Goal: Task Accomplishment & Management: Manage account settings

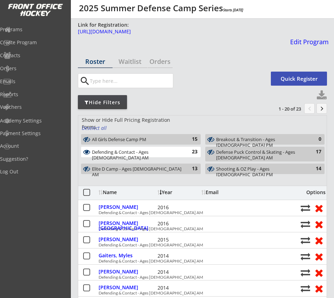
select select ""All Levels""
select select ""All Positions""
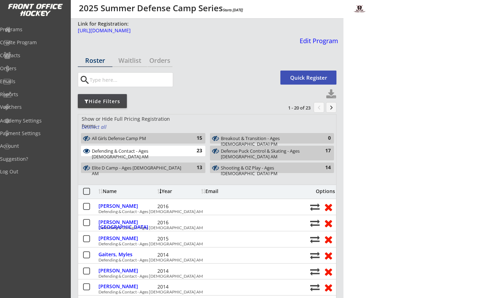
select select ""All Levels""
select select ""All Positions""
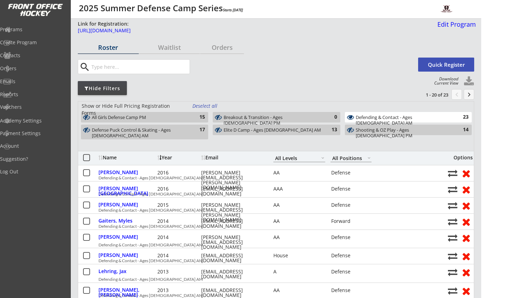
select select ""All Levels""
select select ""All Positions""
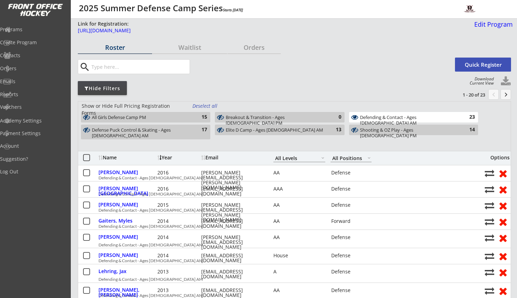
select select ""All Levels""
select select ""All Positions""
click at [85, 156] on button at bounding box center [86, 158] width 9 height 9
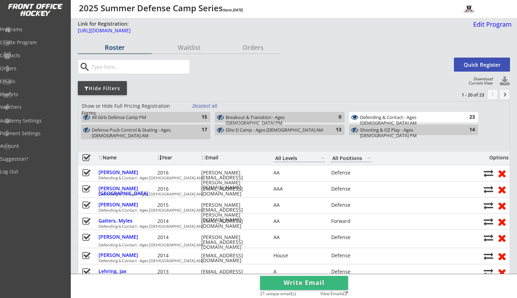
click at [325, 282] on button "Write Email" at bounding box center [304, 283] width 88 height 14
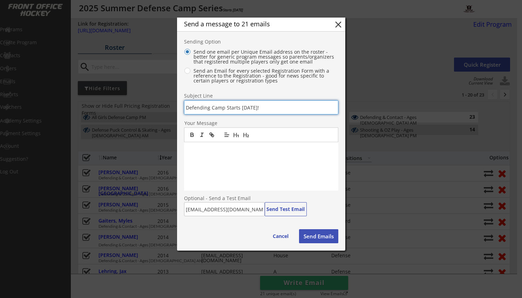
type input "Defending Camp Starts [DATE]!"
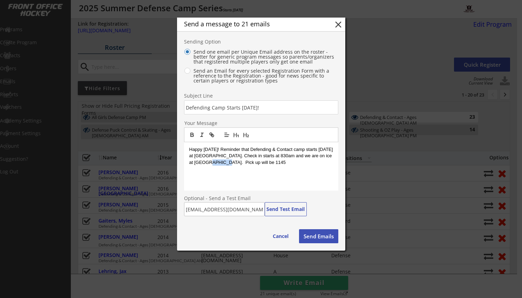
drag, startPoint x: 224, startPoint y: 159, endPoint x: 278, endPoint y: 204, distance: 70.2
click at [238, 163] on p "Happy [DATE]! Reminder that Defending & Contact camp starts [DATE] at [GEOGRAPH…" at bounding box center [261, 155] width 144 height 19
click at [273, 162] on p "Happy [DATE]! Reminder that Defending & Contact camp starts [DATE] at [GEOGRAPH…" at bounding box center [261, 155] width 144 height 19
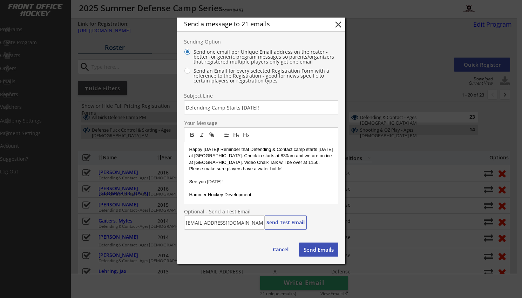
click at [313, 248] on button "Send Emails" at bounding box center [318, 249] width 39 height 14
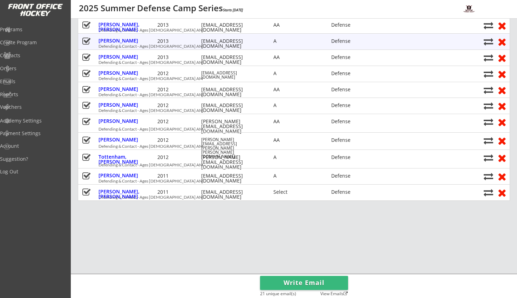
scroll to position [302, 0]
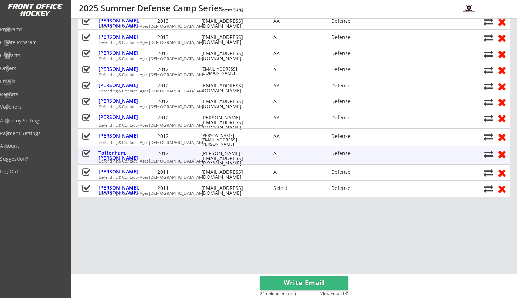
click at [333, 153] on button at bounding box center [501, 153] width 13 height 11
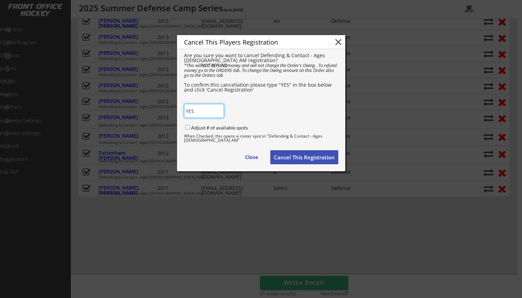
type input "YES"
click at [185, 127] on input "Adjust # of available spots" at bounding box center [187, 127] width 5 height 5
checkbox input "true"
click at [317, 159] on button "Cancel This Registration" at bounding box center [304, 157] width 68 height 14
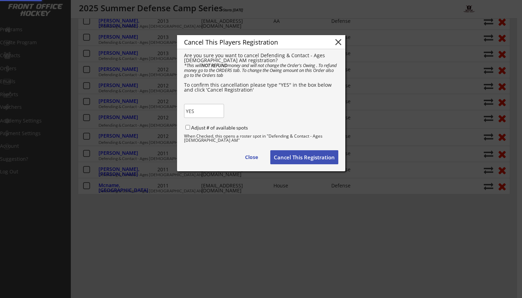
checkbox input "false"
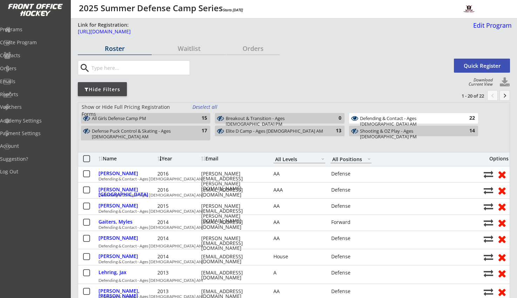
scroll to position [0, 0]
drag, startPoint x: 506, startPoint y: 96, endPoint x: 490, endPoint y: 107, distance: 19.4
click at [333, 96] on button "keyboard_arrow_right" at bounding box center [505, 95] width 11 height 11
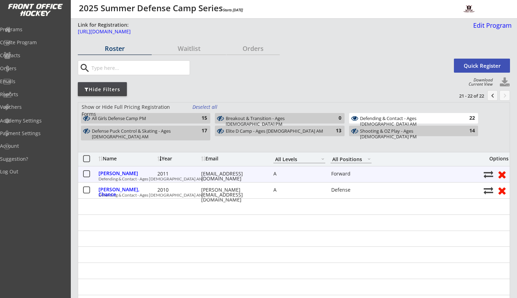
click at [333, 174] on button at bounding box center [501, 174] width 13 height 11
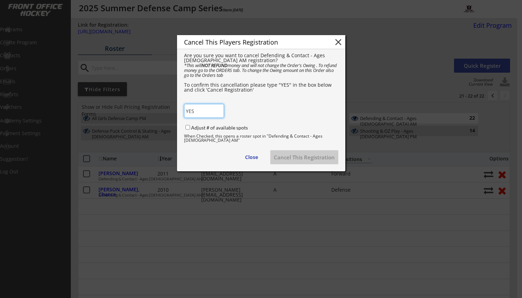
type input "YES"
click at [185, 125] on input "Adjust # of available spots" at bounding box center [187, 127] width 5 height 5
checkbox input "true"
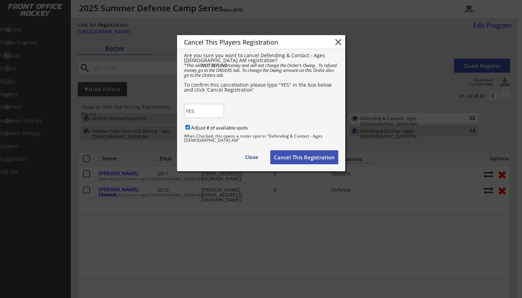
click at [314, 158] on button "Cancel This Registration" at bounding box center [304, 157] width 68 height 14
checkbox input "false"
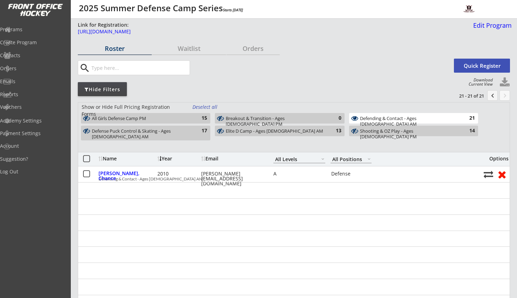
click at [333, 97] on button "chevron_left" at bounding box center [492, 95] width 11 height 11
